Goal: Transaction & Acquisition: Purchase product/service

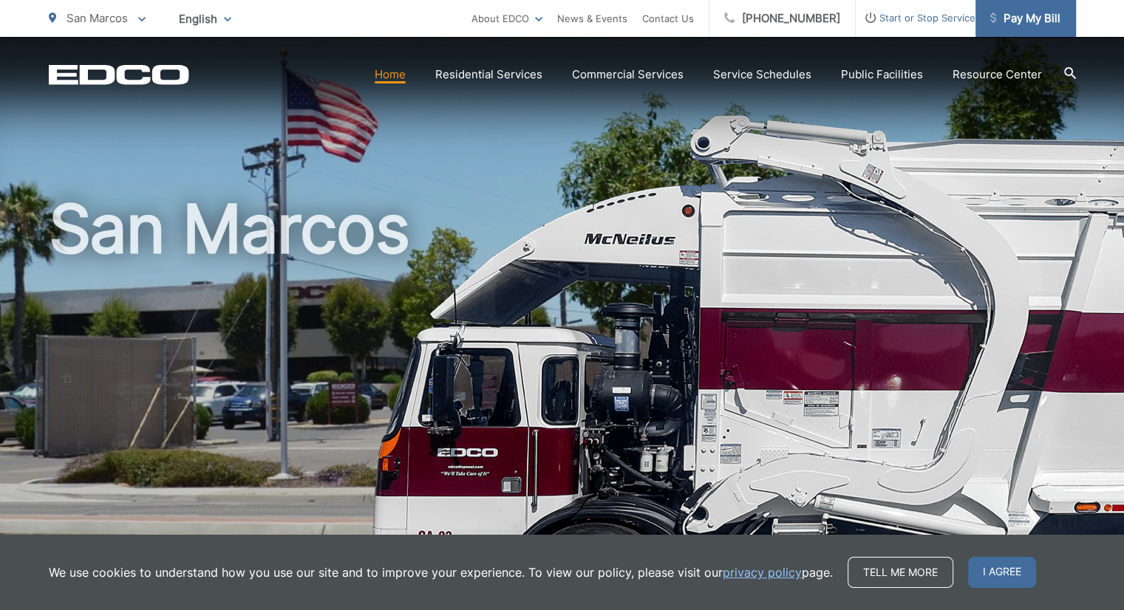
click at [1035, 26] on span "Pay My Bill" at bounding box center [1025, 19] width 70 height 18
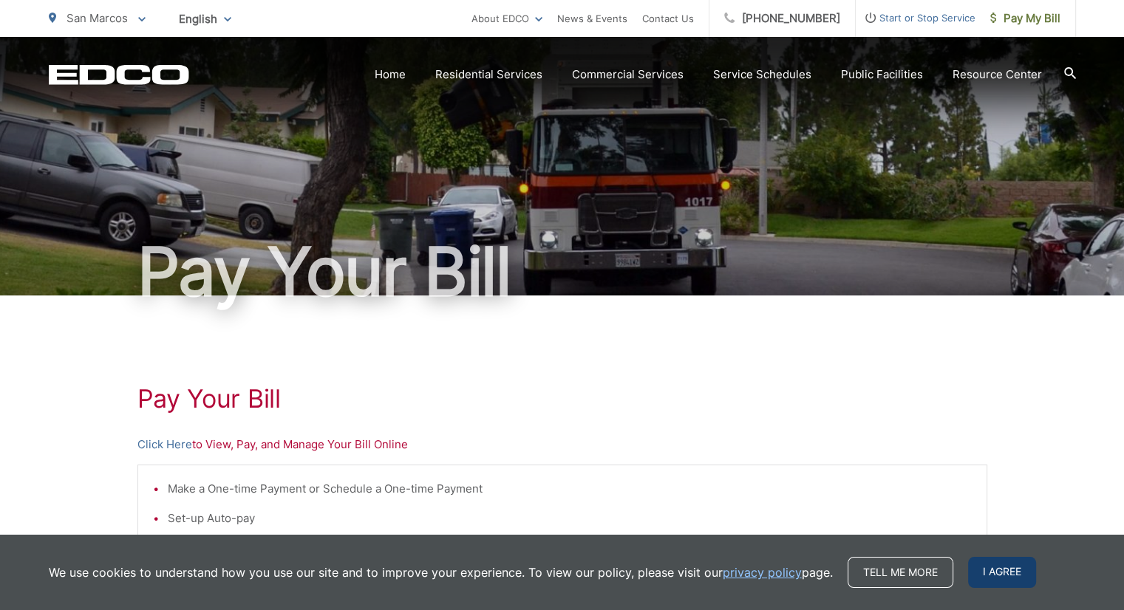
click at [1021, 580] on span "I agree" at bounding box center [1002, 572] width 68 height 31
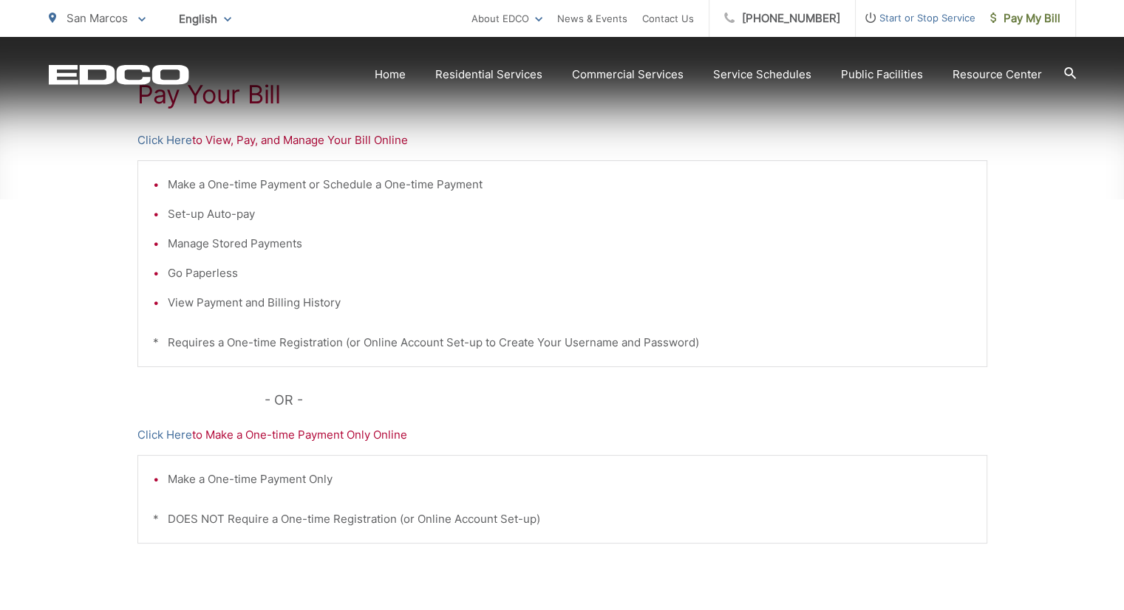
scroll to position [355, 0]
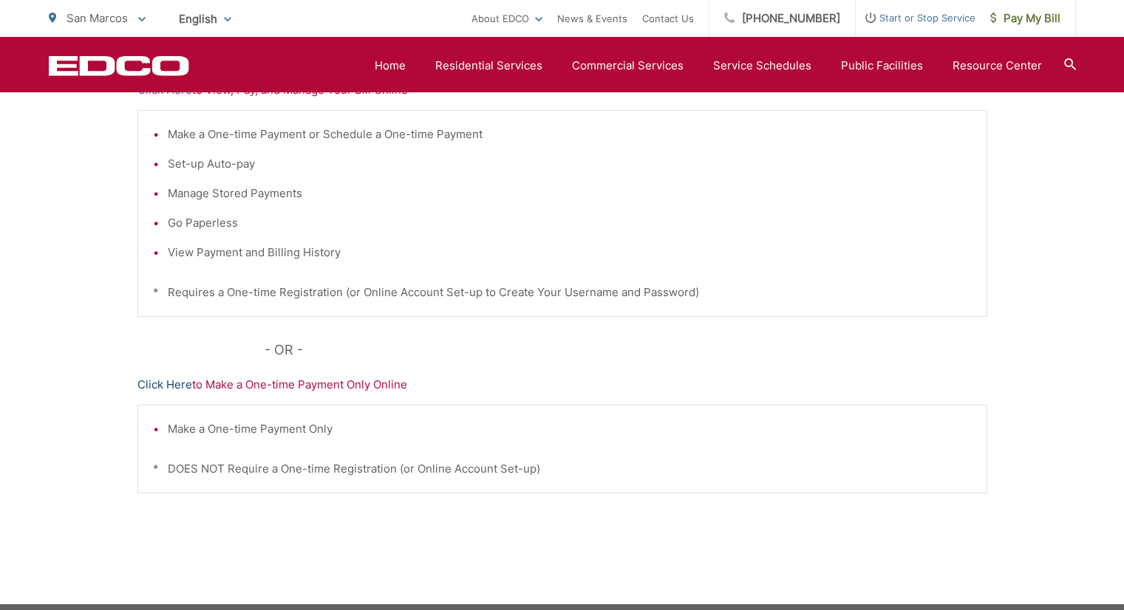
click at [160, 381] on link "Click Here" at bounding box center [164, 385] width 55 height 18
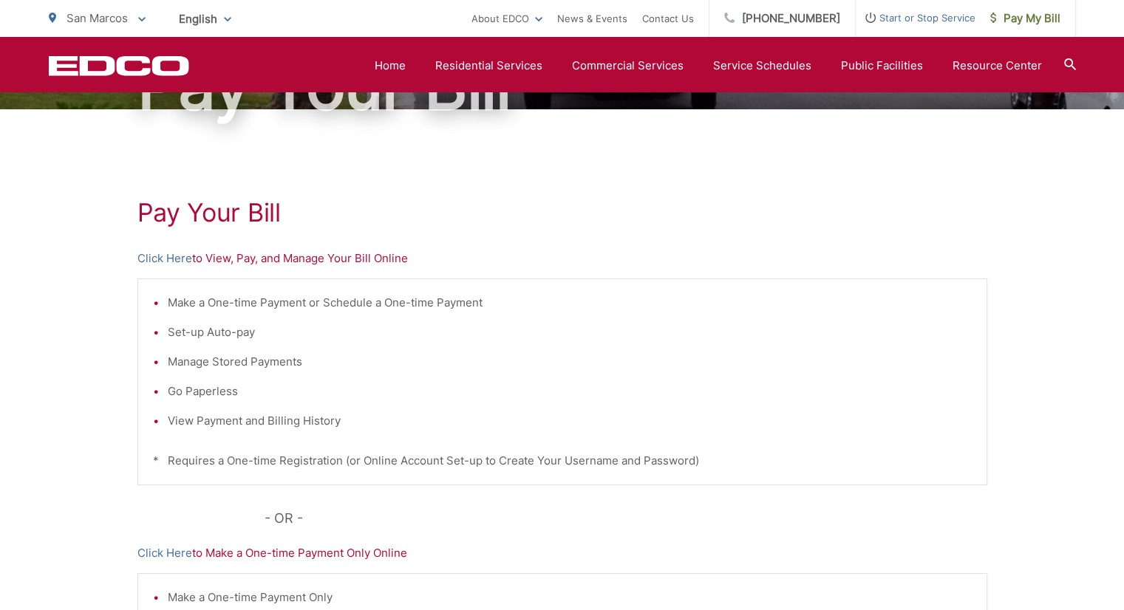
scroll to position [167, 0]
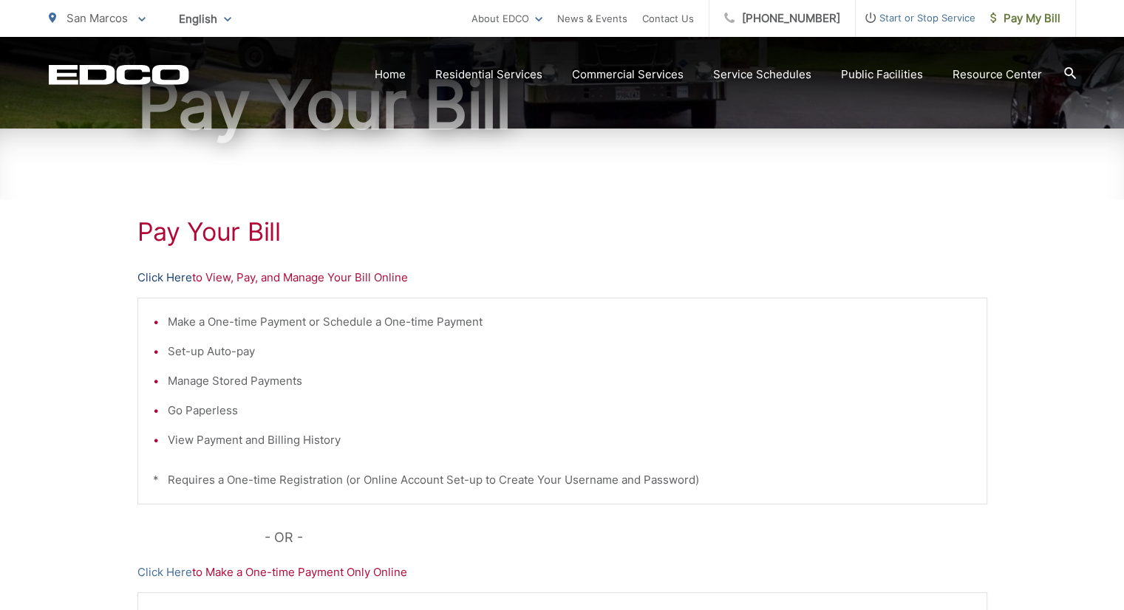
click at [171, 273] on link "Click Here" at bounding box center [164, 278] width 55 height 18
